Goal: Find specific page/section: Find specific page/section

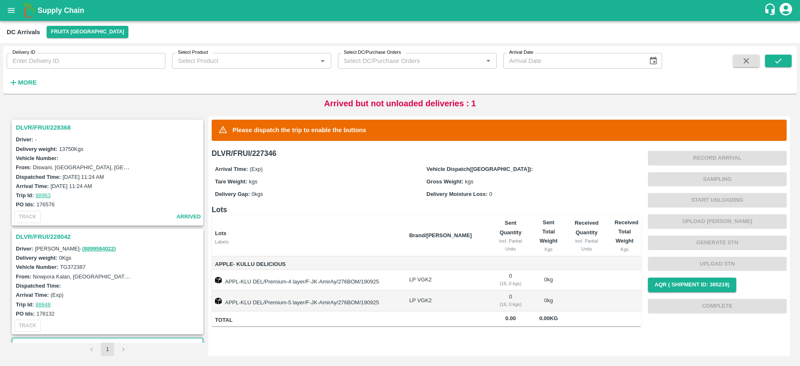
scroll to position [221, 0]
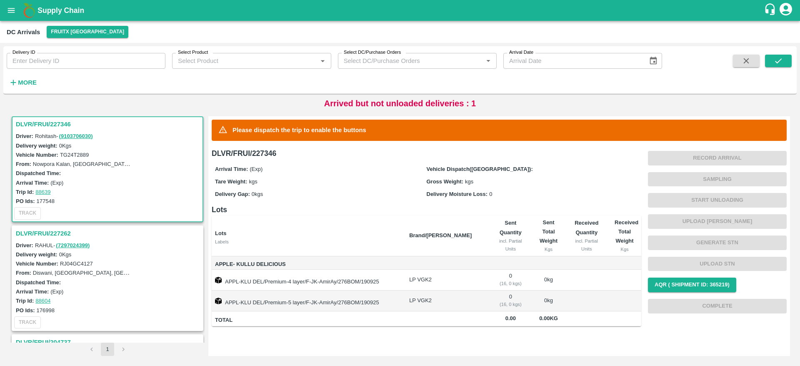
click at [33, 8] on img at bounding box center [29, 10] width 17 height 17
click at [44, 8] on b "Supply Chain" at bounding box center [61, 10] width 47 height 8
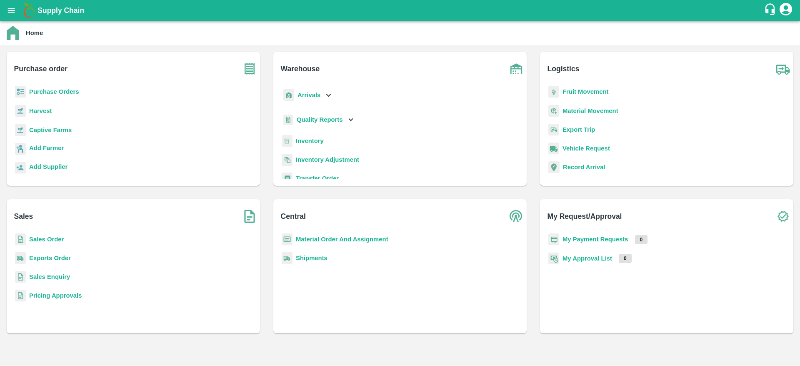
click at [57, 243] on p "Sales Order" at bounding box center [46, 239] width 35 height 9
click at [53, 240] on b "Sales Order" at bounding box center [46, 239] width 35 height 7
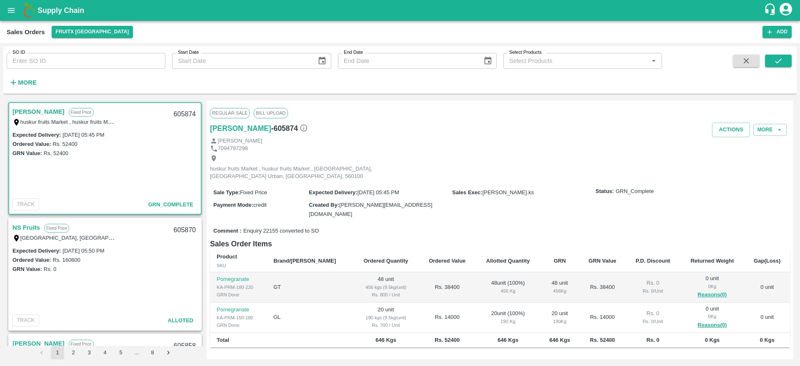
click at [27, 85] on strong "More" at bounding box center [27, 82] width 19 height 7
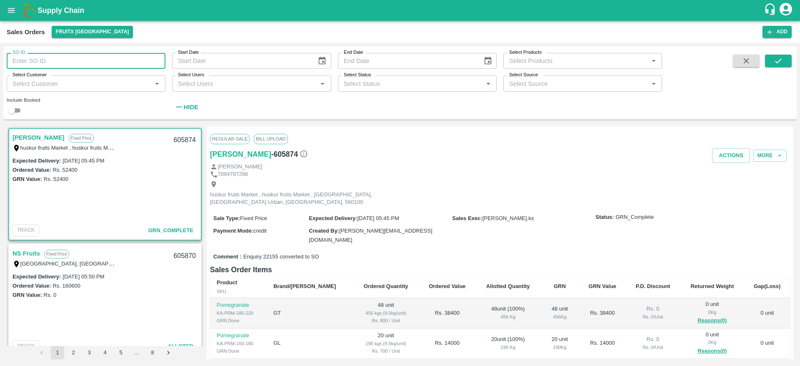
click at [50, 53] on input "SO ID" at bounding box center [86, 61] width 159 height 16
type input "603948"
click at [770, 57] on button "submit" at bounding box center [778, 61] width 27 height 13
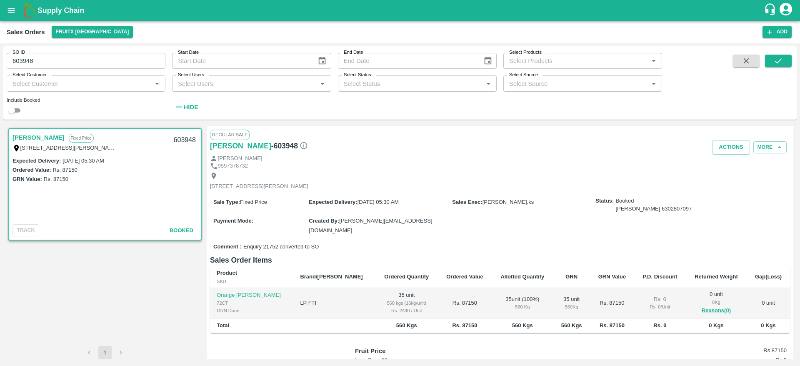
scroll to position [68, 0]
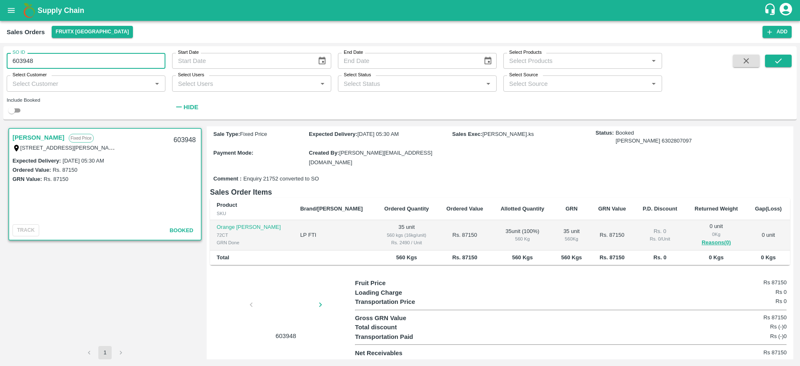
click at [29, 58] on input "603948" at bounding box center [86, 61] width 159 height 16
type input "603948"
click at [780, 58] on icon "submit" at bounding box center [778, 60] width 9 height 9
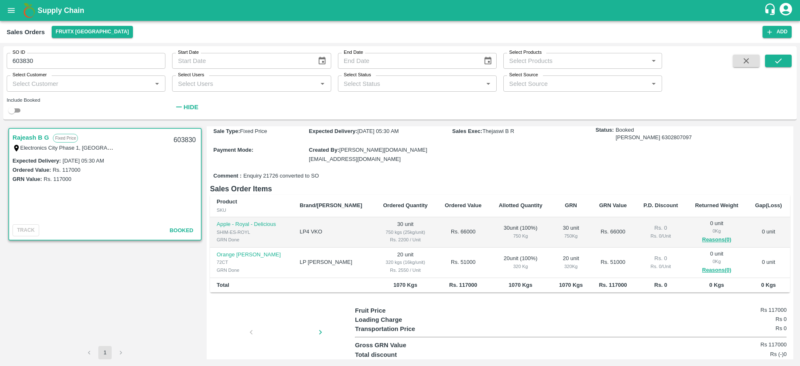
scroll to position [80, 0]
click at [26, 62] on input "603830" at bounding box center [86, 61] width 159 height 16
paste input "text"
type input "604350"
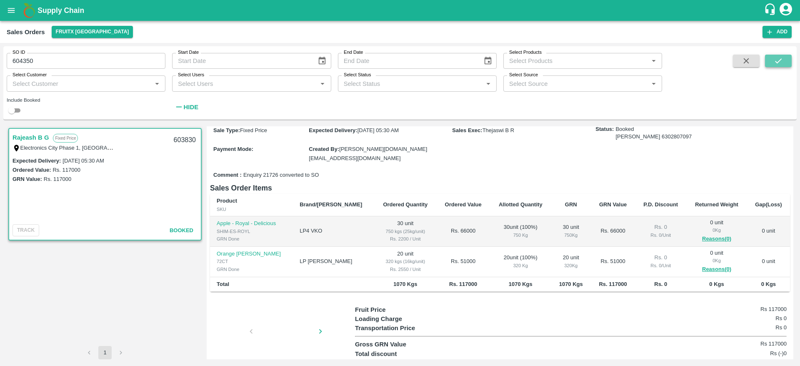
click at [783, 61] on button "submit" at bounding box center [778, 61] width 27 height 13
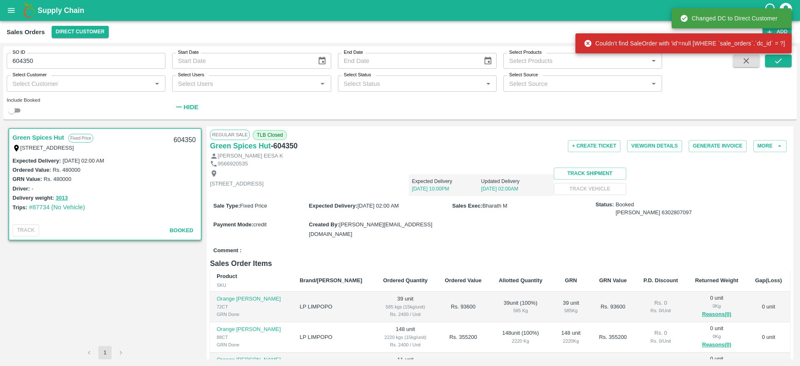
click at [37, 136] on link "Green Spices Hut" at bounding box center [39, 137] width 52 height 11
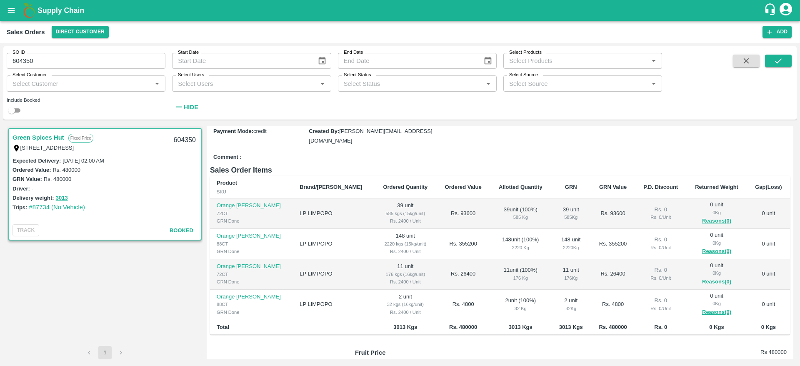
scroll to position [93, 0]
